Goal: Transaction & Acquisition: Purchase product/service

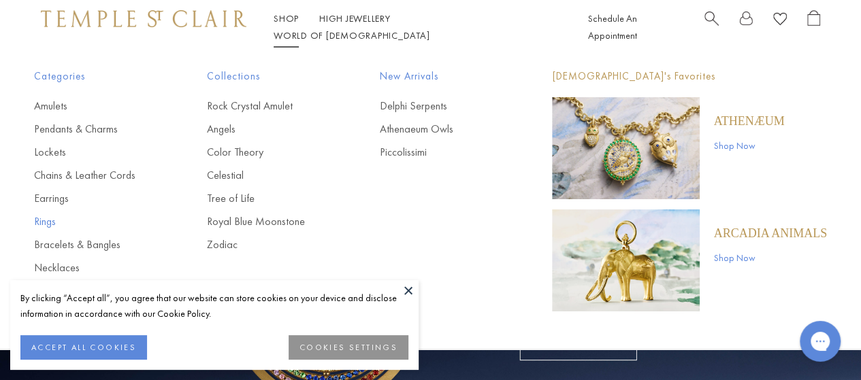
click at [44, 224] on link "Rings" at bounding box center [93, 221] width 118 height 15
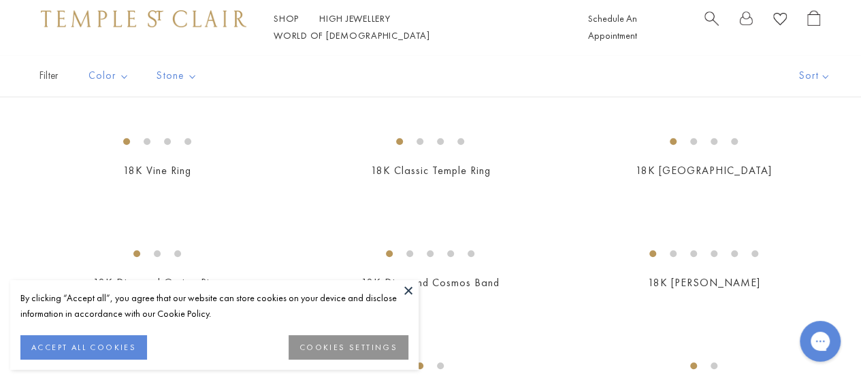
scroll to position [427, 0]
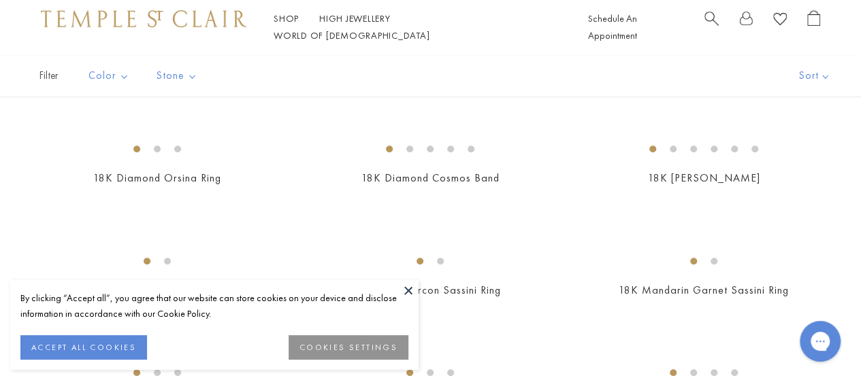
click at [406, 290] on button at bounding box center [408, 290] width 20 height 20
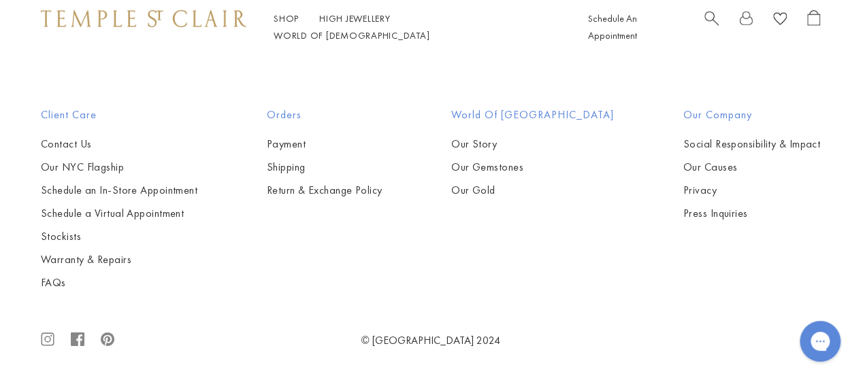
scroll to position [4829, 0]
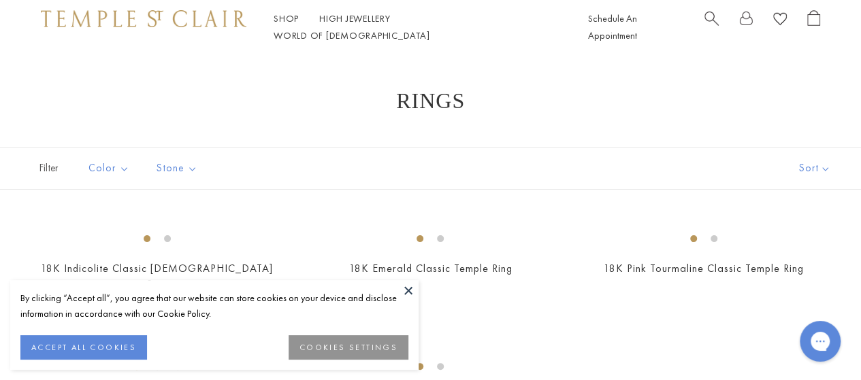
click at [404, 294] on button at bounding box center [408, 290] width 20 height 20
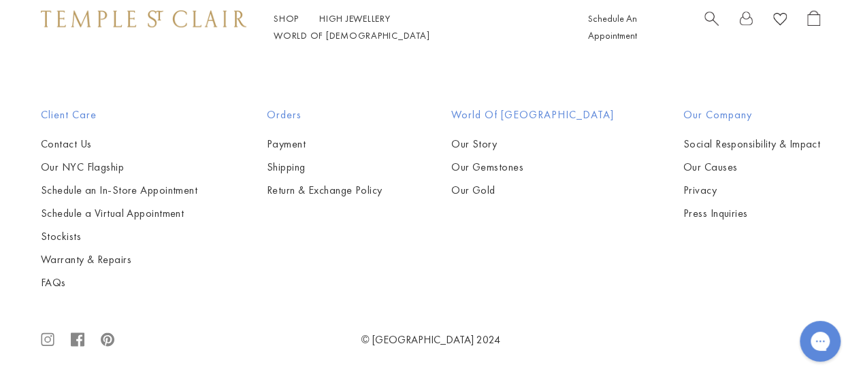
scroll to position [851, 0]
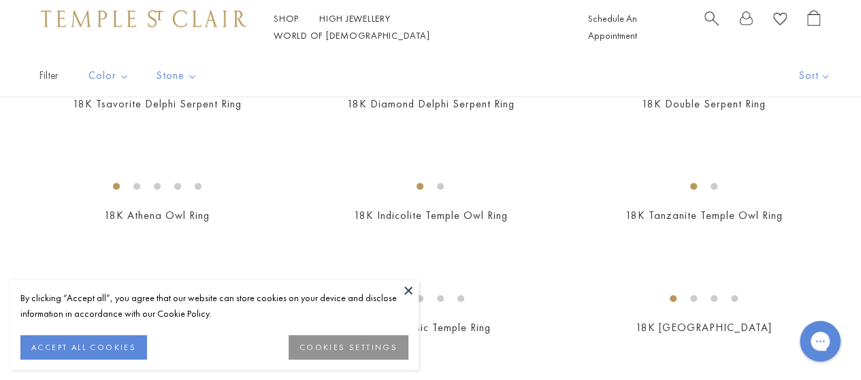
click at [412, 295] on button at bounding box center [408, 290] width 20 height 20
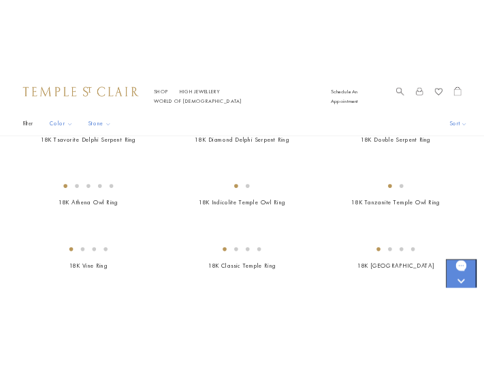
scroll to position [151, 0]
